Goal: Task Accomplishment & Management: Use online tool/utility

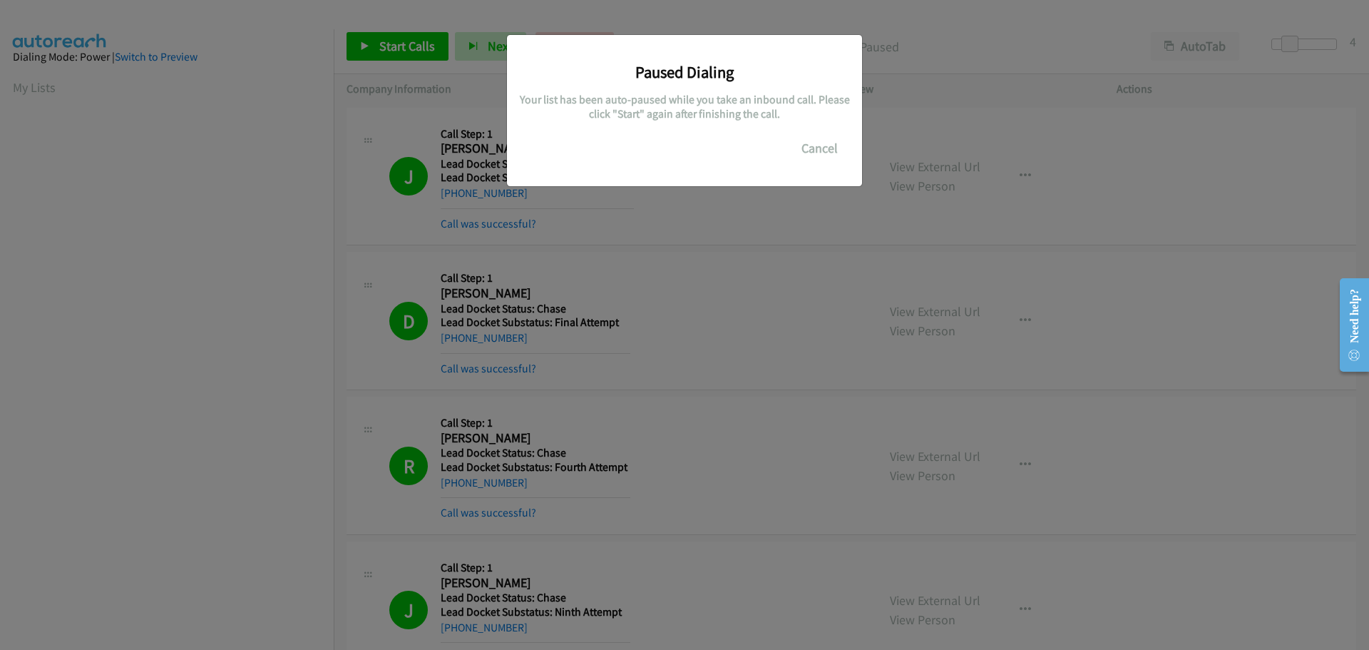
scroll to position [120, 0]
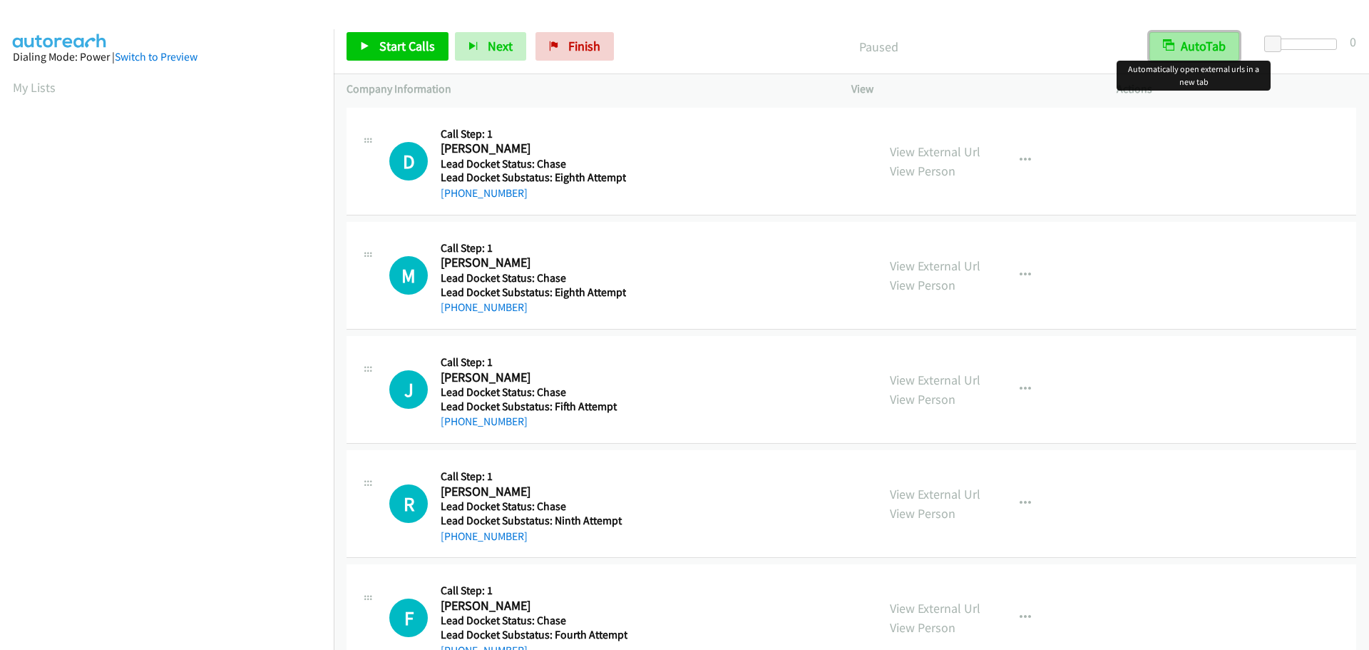
click at [1215, 46] on button "AutoTab" at bounding box center [1195, 46] width 90 height 29
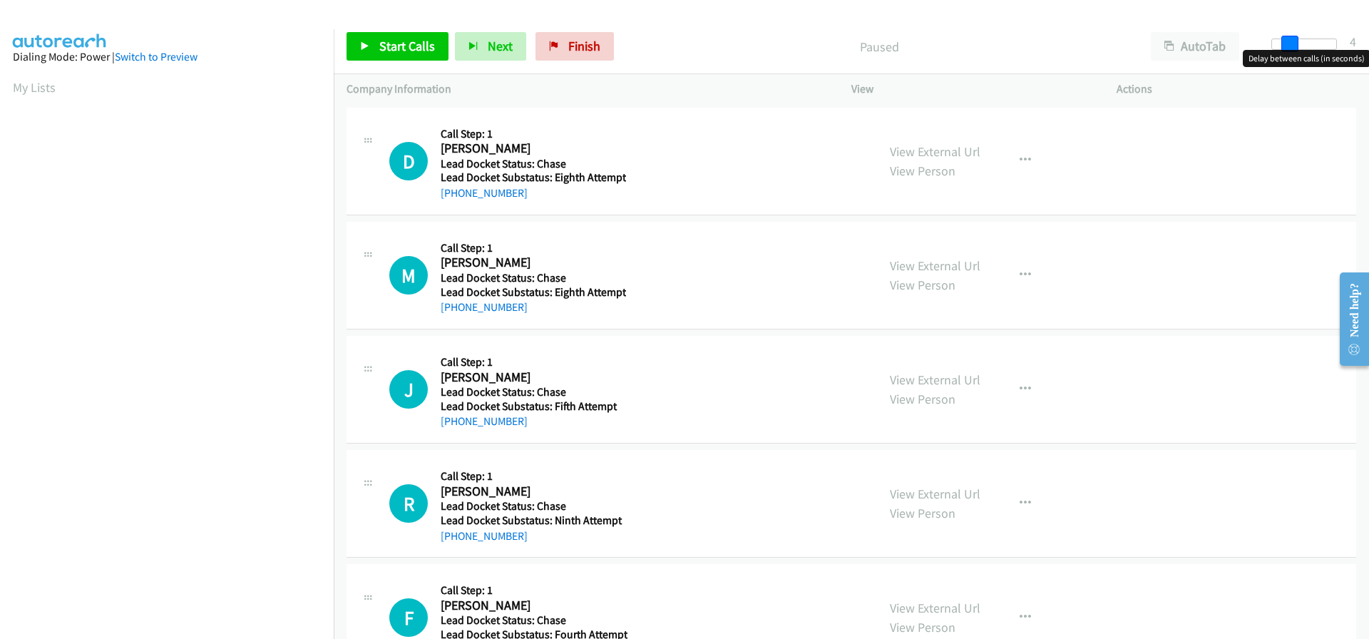
drag, startPoint x: 1266, startPoint y: 44, endPoint x: 1282, endPoint y: 44, distance: 15.7
click at [1282, 44] on span at bounding box center [1290, 44] width 17 height 17
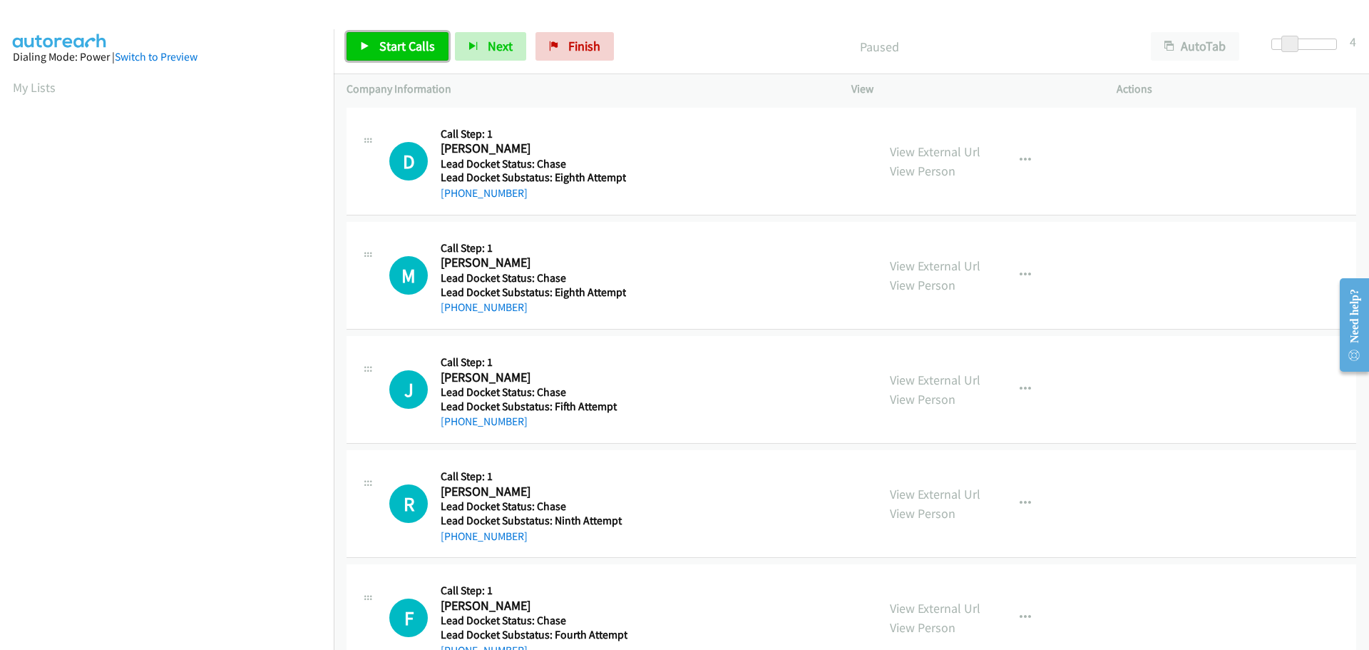
click at [402, 41] on span "Start Calls" at bounding box center [407, 46] width 56 height 16
drag, startPoint x: 523, startPoint y: 200, endPoint x: 452, endPoint y: 193, distance: 71.0
click at [452, 193] on div "[PHONE_NUMBER]" at bounding box center [533, 193] width 185 height 17
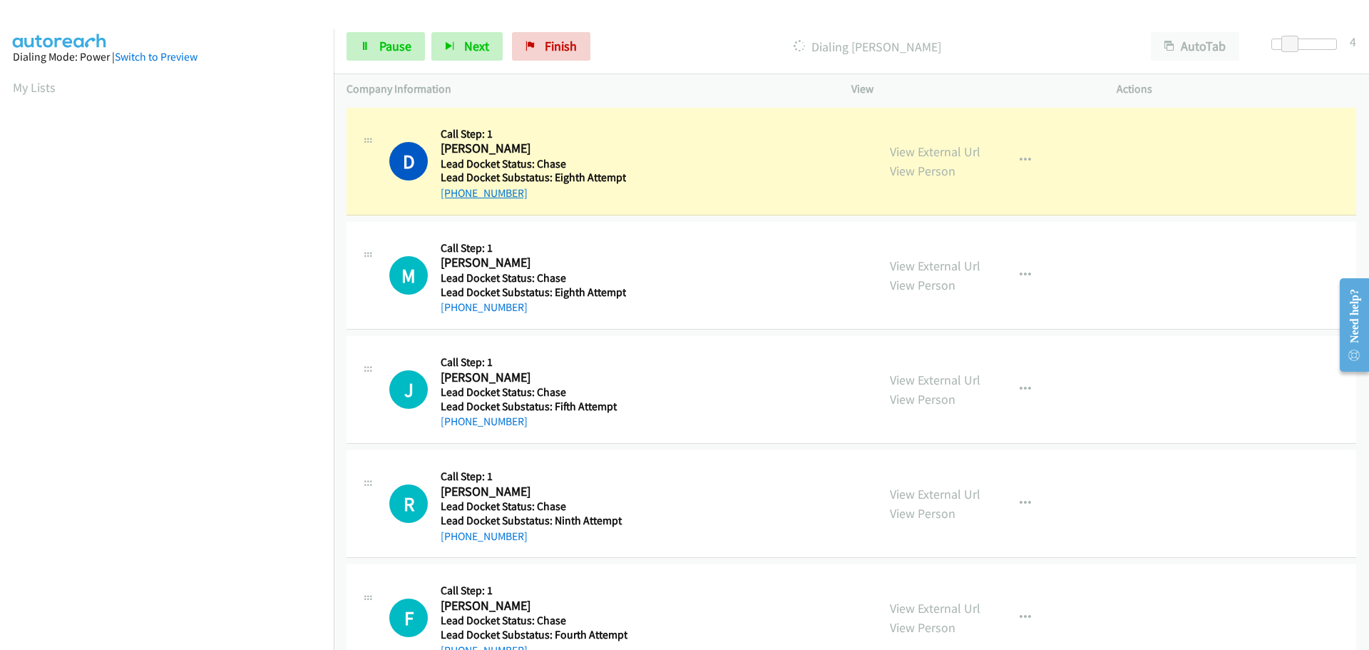
copy link "254-913-5081"
click at [408, 41] on span "Pause" at bounding box center [395, 46] width 32 height 16
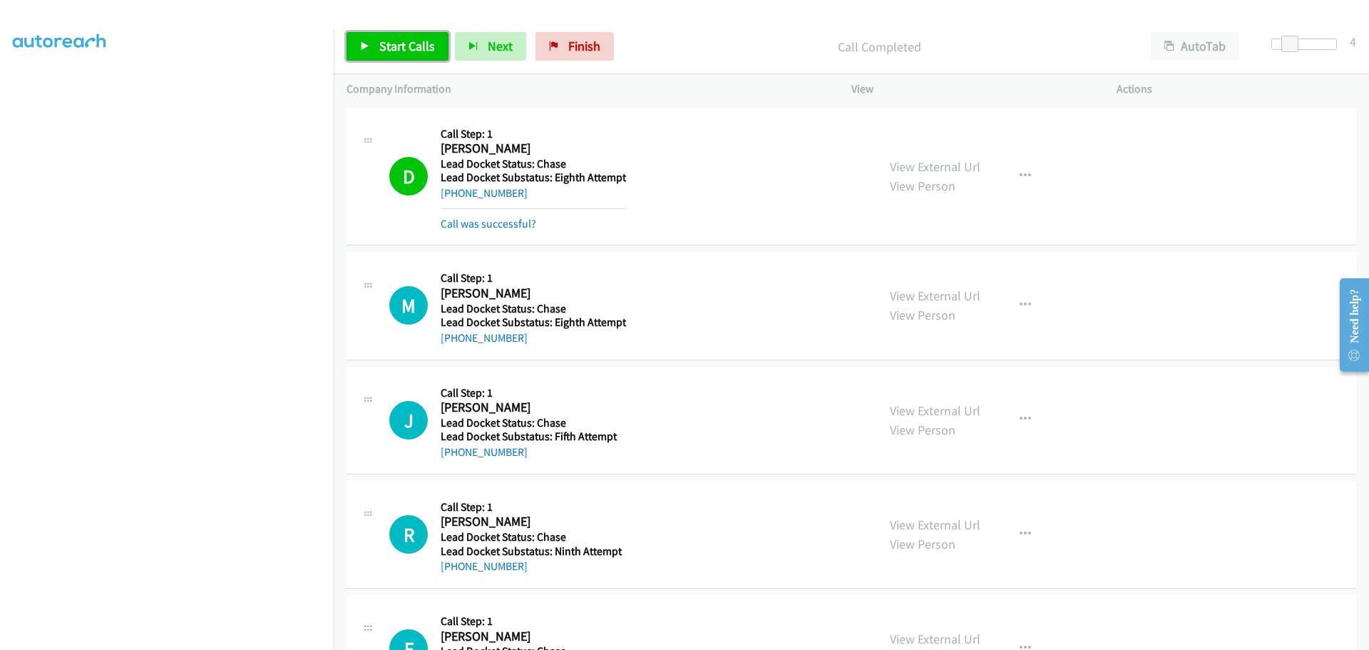
click at [418, 60] on link "Start Calls" at bounding box center [398, 46] width 102 height 29
drag, startPoint x: 523, startPoint y: 339, endPoint x: 456, endPoint y: 337, distance: 67.1
click at [456, 337] on div "[PHONE_NUMBER]" at bounding box center [533, 337] width 185 height 17
copy link "409-791-8517"
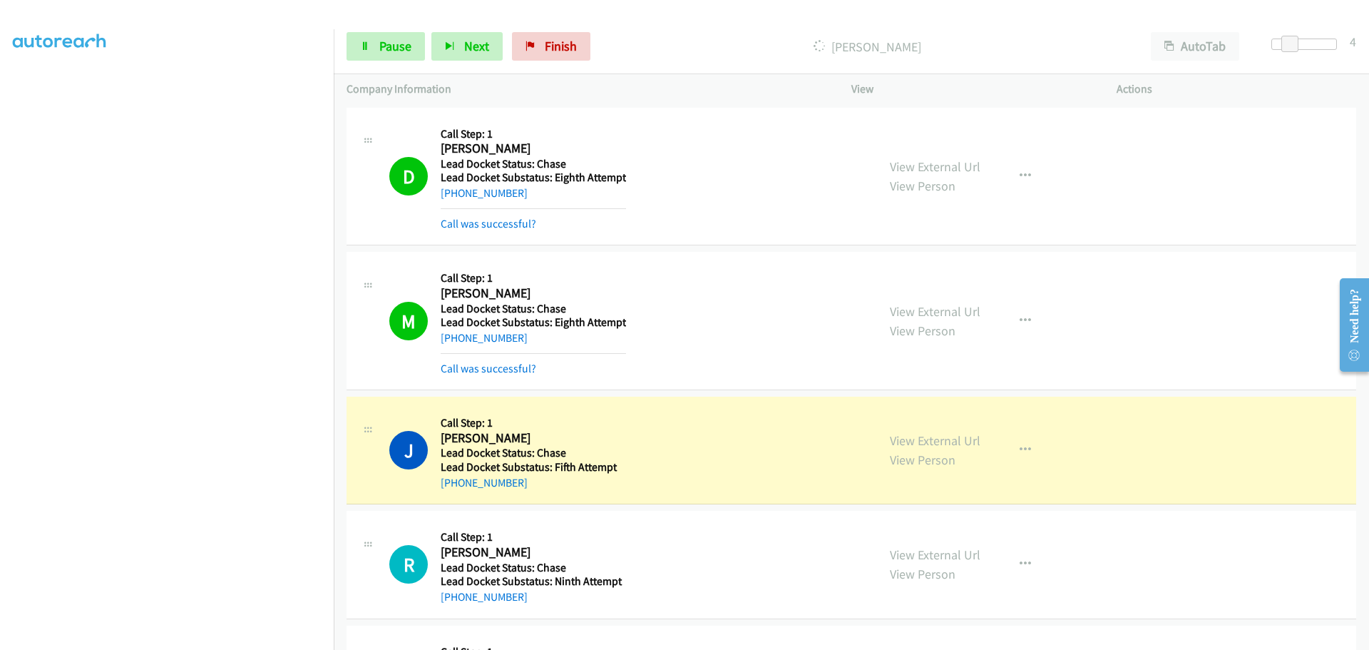
scroll to position [71, 0]
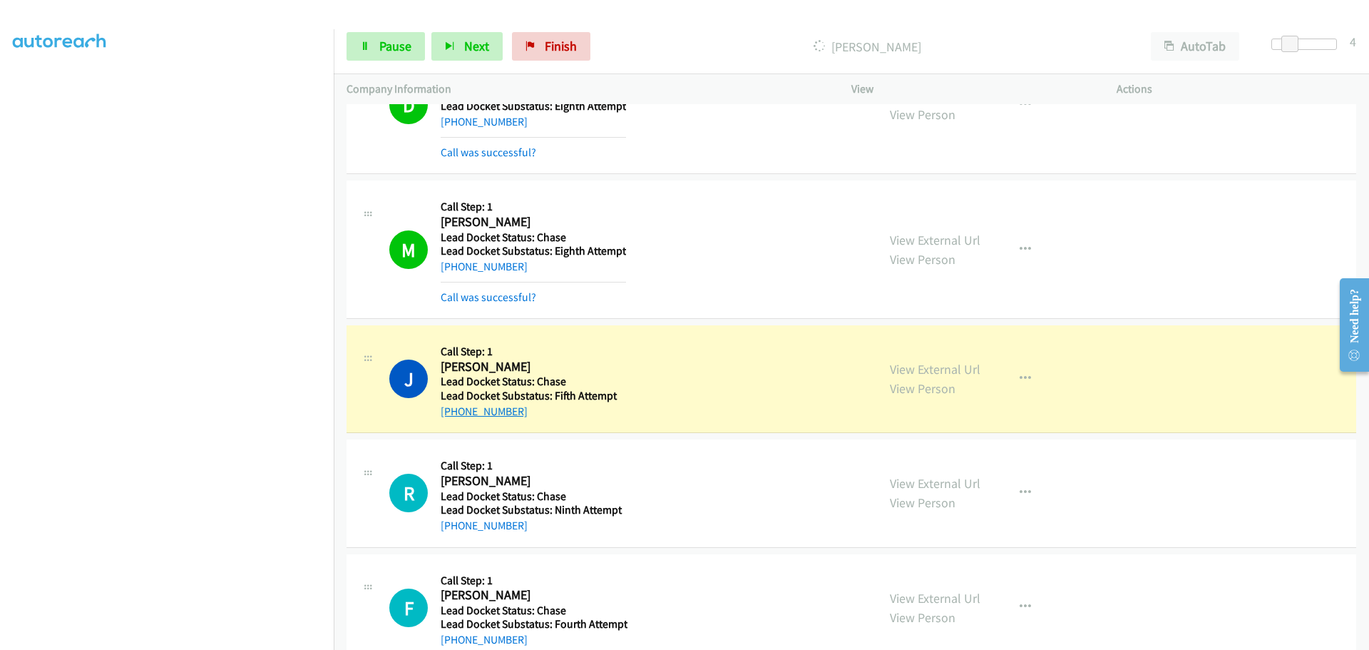
drag, startPoint x: 538, startPoint y: 404, endPoint x: 454, endPoint y: 409, distance: 84.3
click at [454, 409] on div "[PHONE_NUMBER]" at bounding box center [532, 411] width 183 height 17
copy link "256-672-0671"
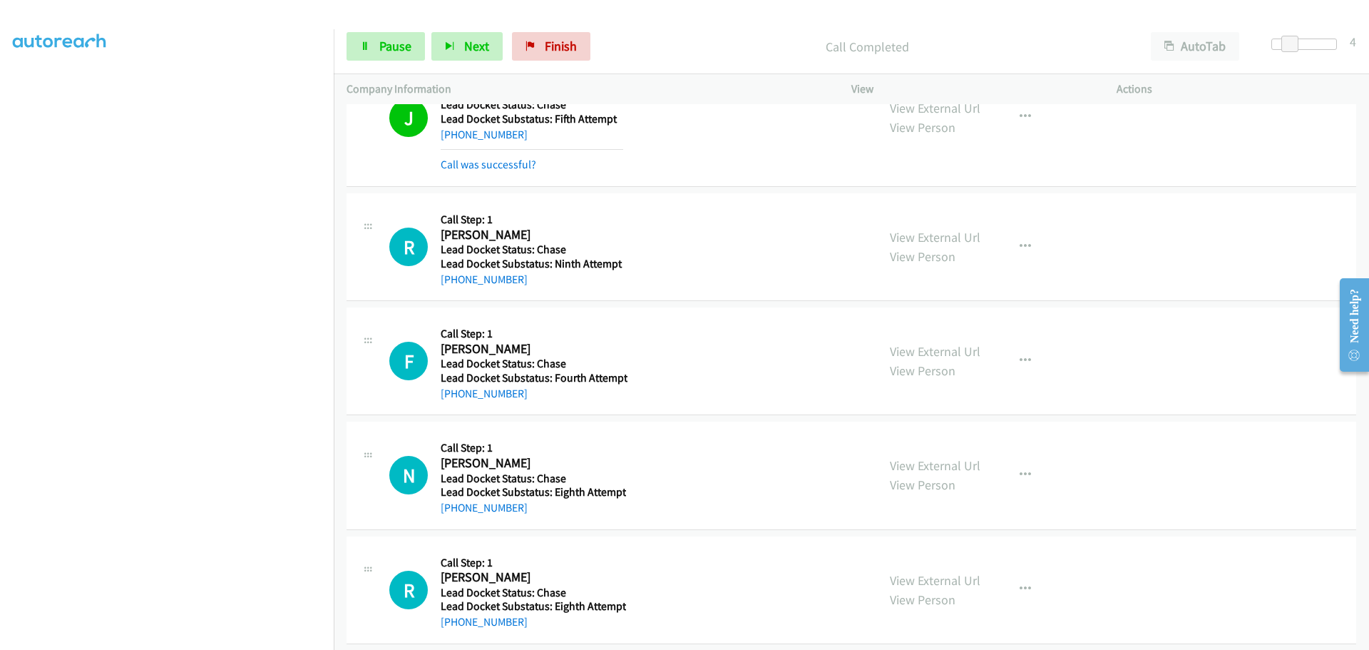
scroll to position [357, 0]
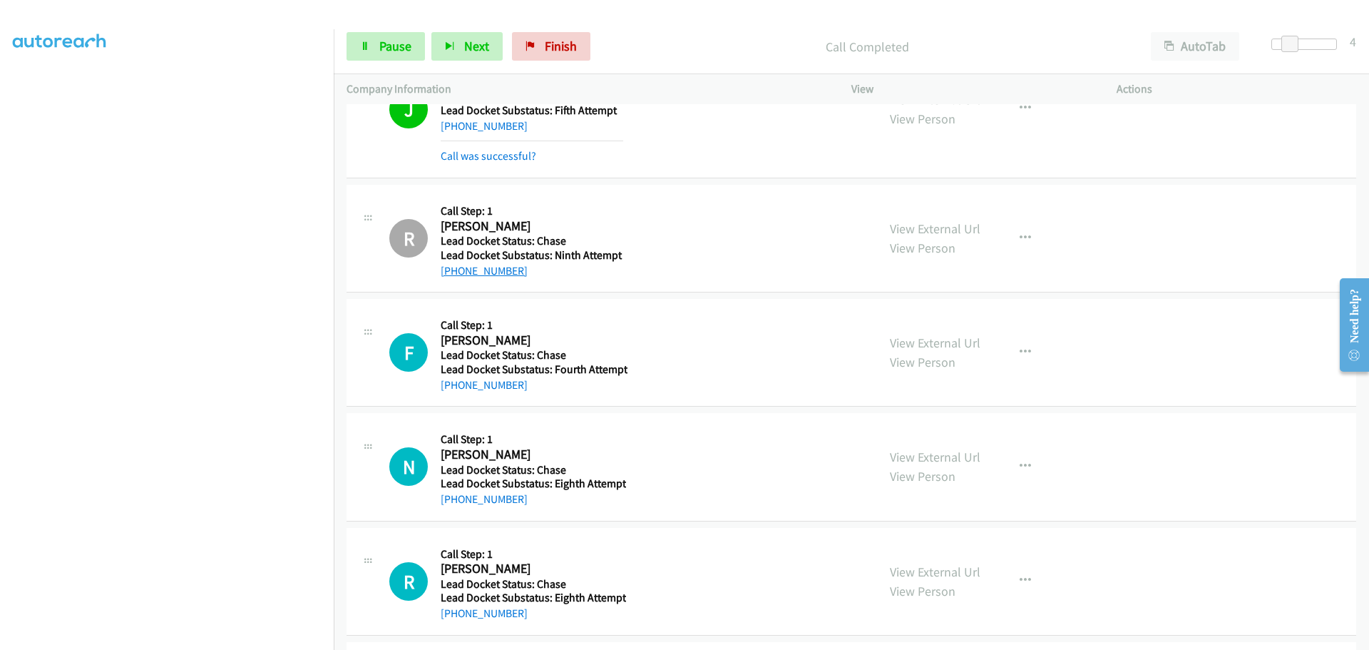
drag, startPoint x: 527, startPoint y: 267, endPoint x: 456, endPoint y: 273, distance: 71.6
click at [456, 273] on div "[PHONE_NUMBER]" at bounding box center [532, 270] width 183 height 17
copy link "317-772-2279"
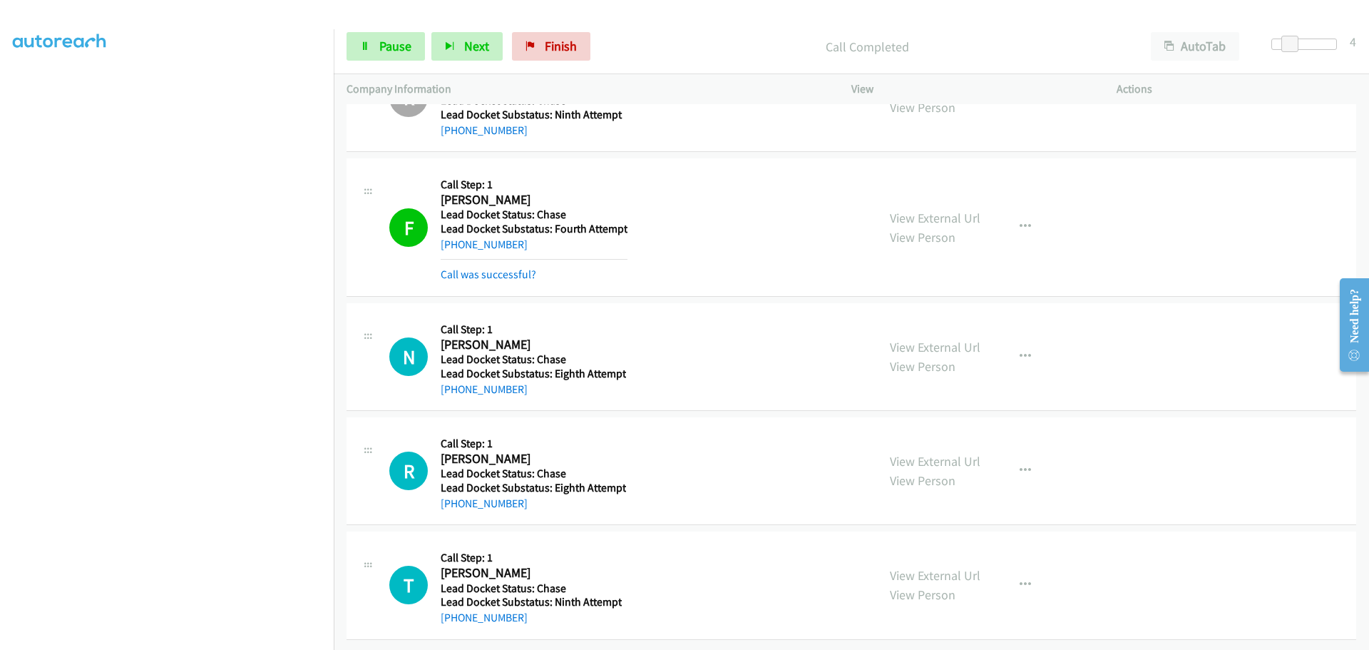
scroll to position [508, 0]
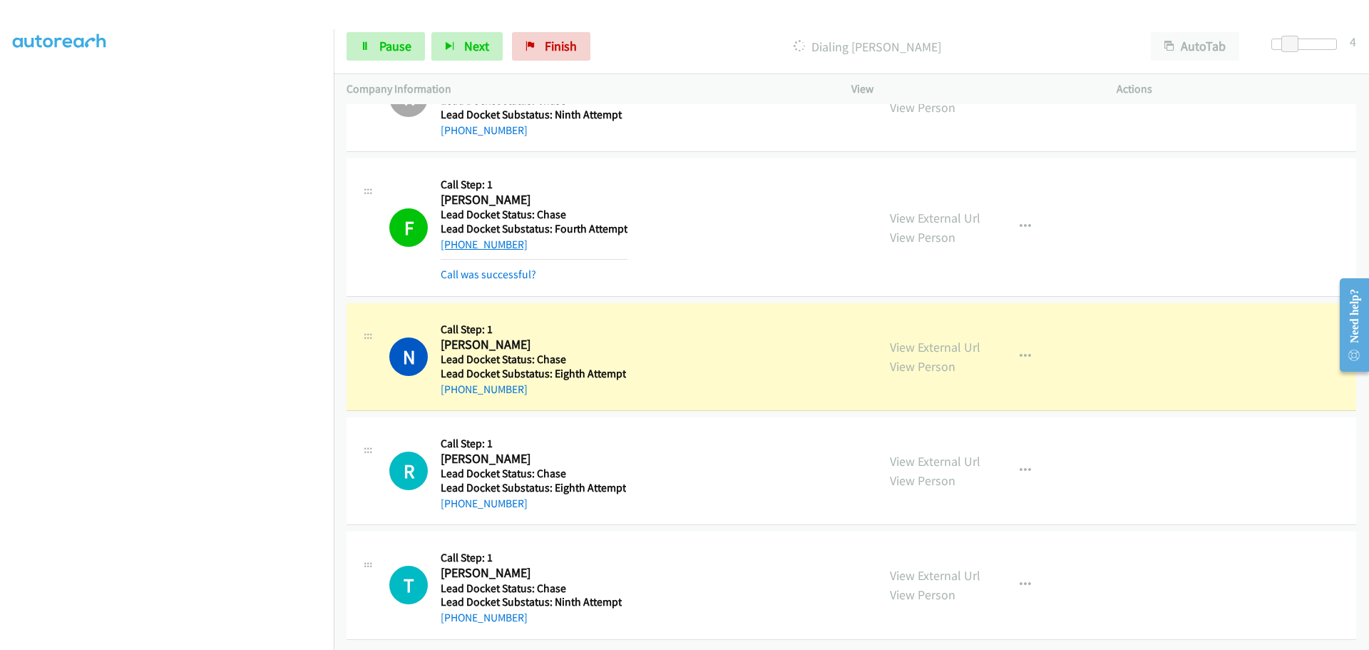
drag, startPoint x: 518, startPoint y: 237, endPoint x: 454, endPoint y: 240, distance: 63.5
click at [454, 240] on div "[PHONE_NUMBER]" at bounding box center [534, 244] width 187 height 17
copy link "504-274-6618"
click at [406, 48] on span "Pause" at bounding box center [395, 46] width 32 height 16
click at [521, 381] on div "+1 512-690-1073" at bounding box center [533, 389] width 185 height 17
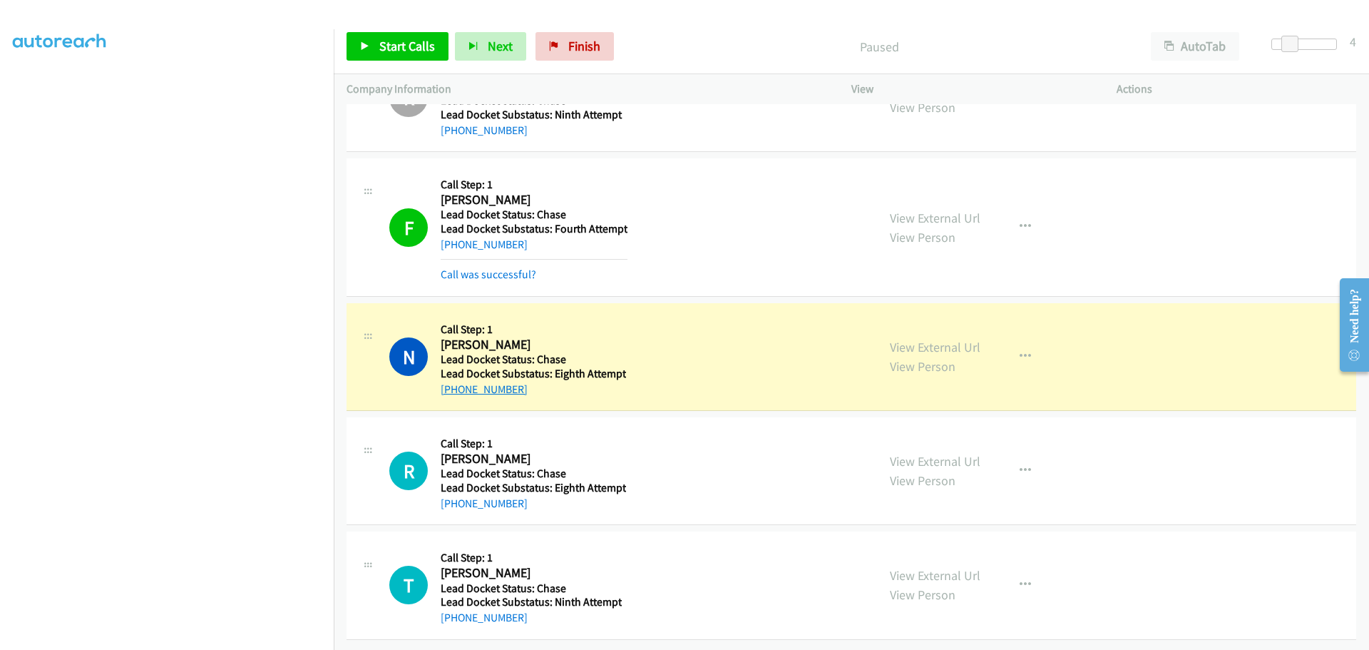
drag, startPoint x: 531, startPoint y: 379, endPoint x: 454, endPoint y: 379, distance: 76.3
click at [454, 381] on div "+1 512-690-1073" at bounding box center [533, 389] width 185 height 17
copy link "512-690-1073"
